Goal: Information Seeking & Learning: Learn about a topic

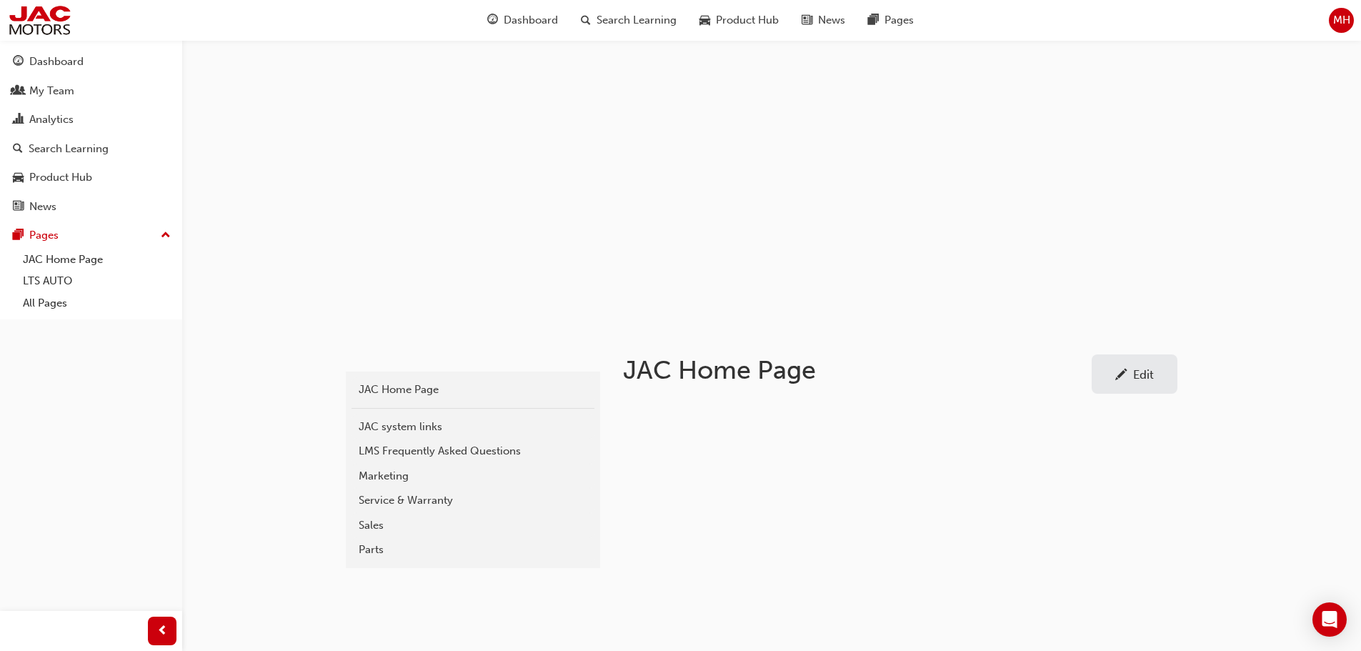
click at [408, 496] on div "Service & Warranty" at bounding box center [473, 500] width 229 height 16
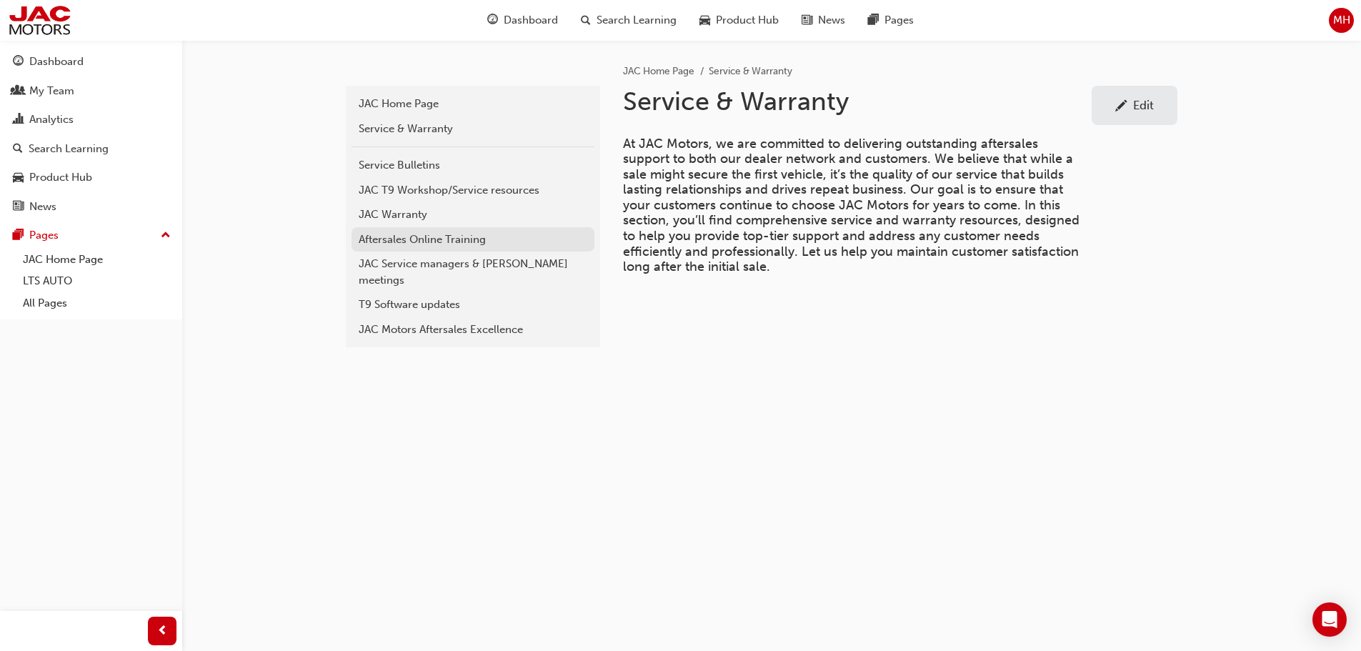
click at [426, 243] on div "Aftersales Online Training" at bounding box center [473, 239] width 229 height 16
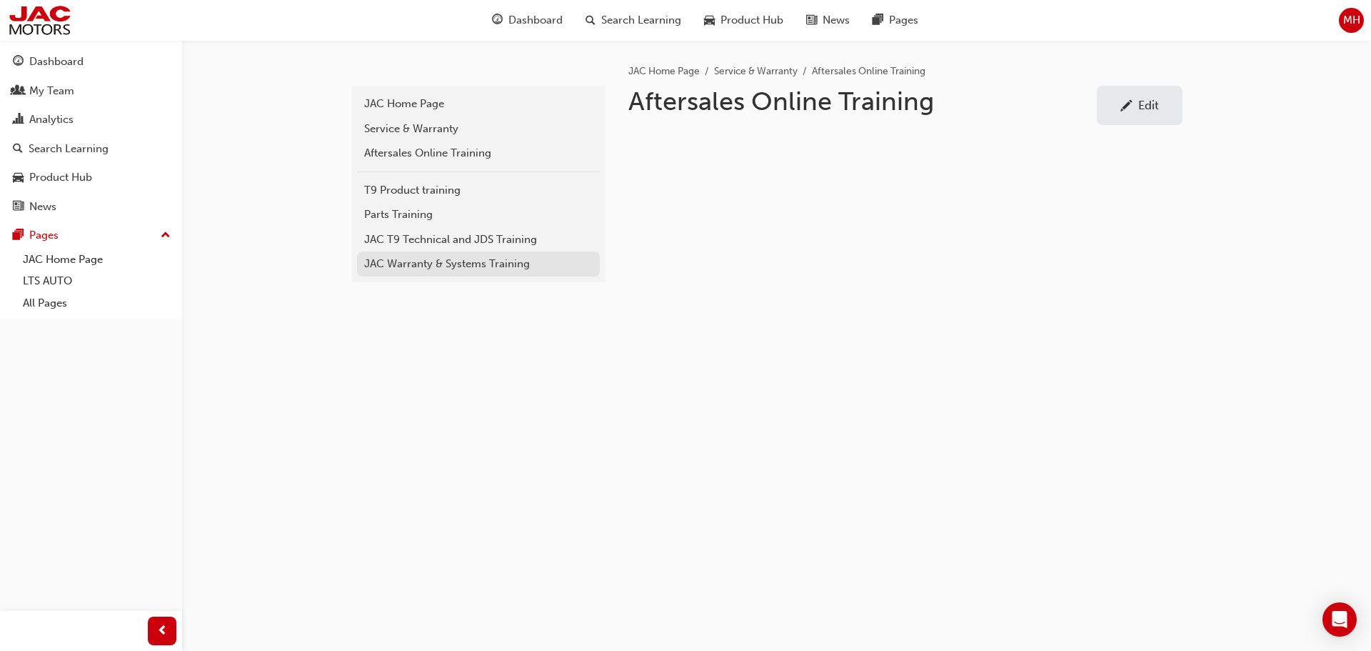
click at [424, 257] on div "JAC Warranty & Systems Training" at bounding box center [478, 264] width 229 height 16
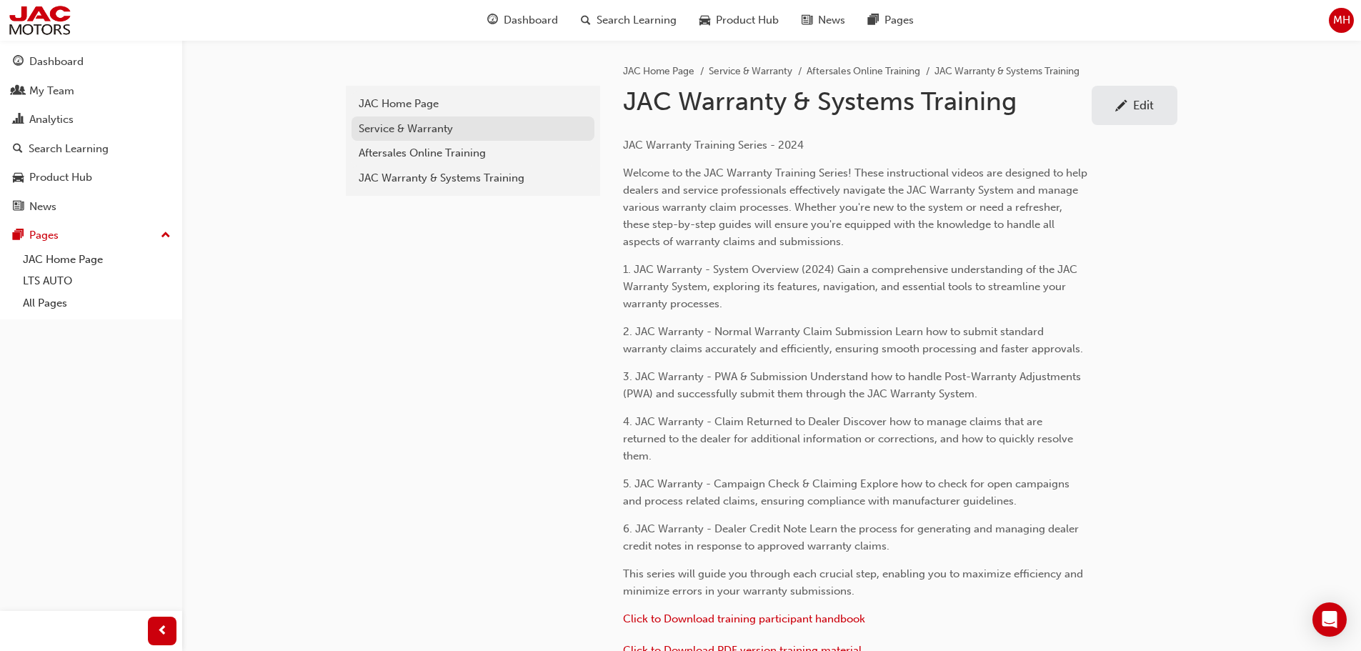
click at [425, 126] on div "Service & Warranty" at bounding box center [473, 129] width 229 height 16
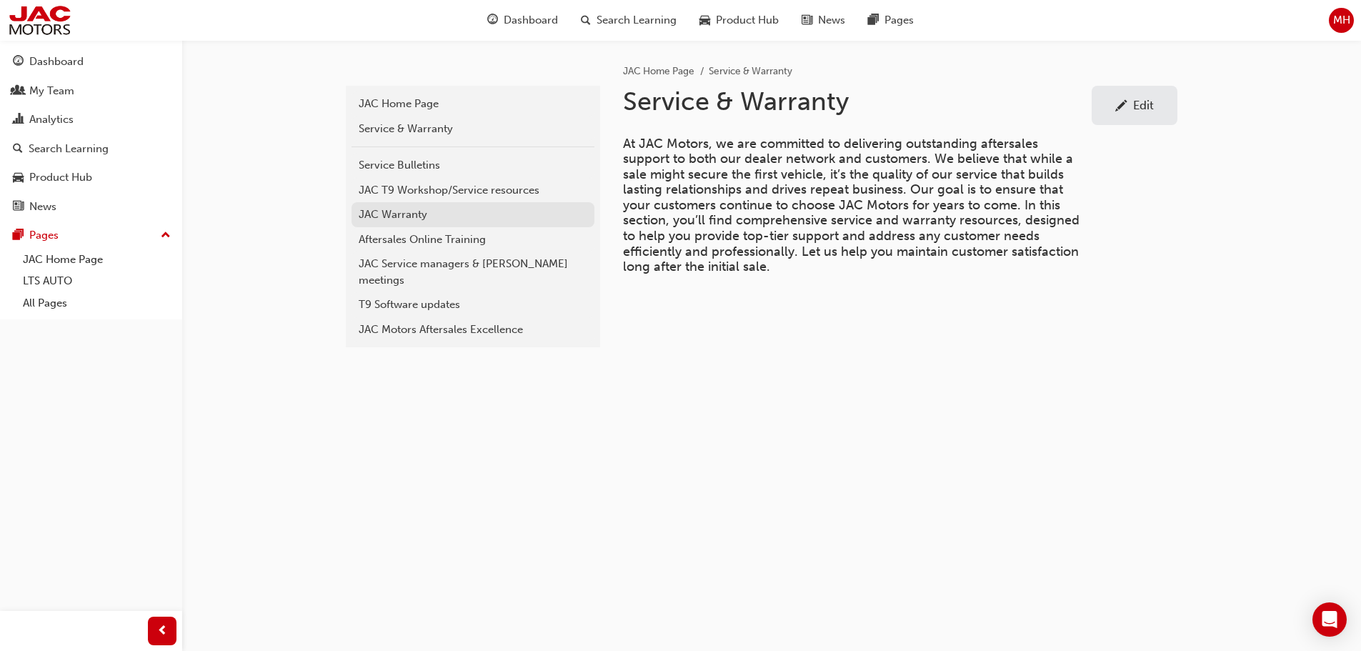
click at [420, 210] on div "JAC Warranty" at bounding box center [473, 214] width 229 height 16
